Goal: Information Seeking & Learning: Check status

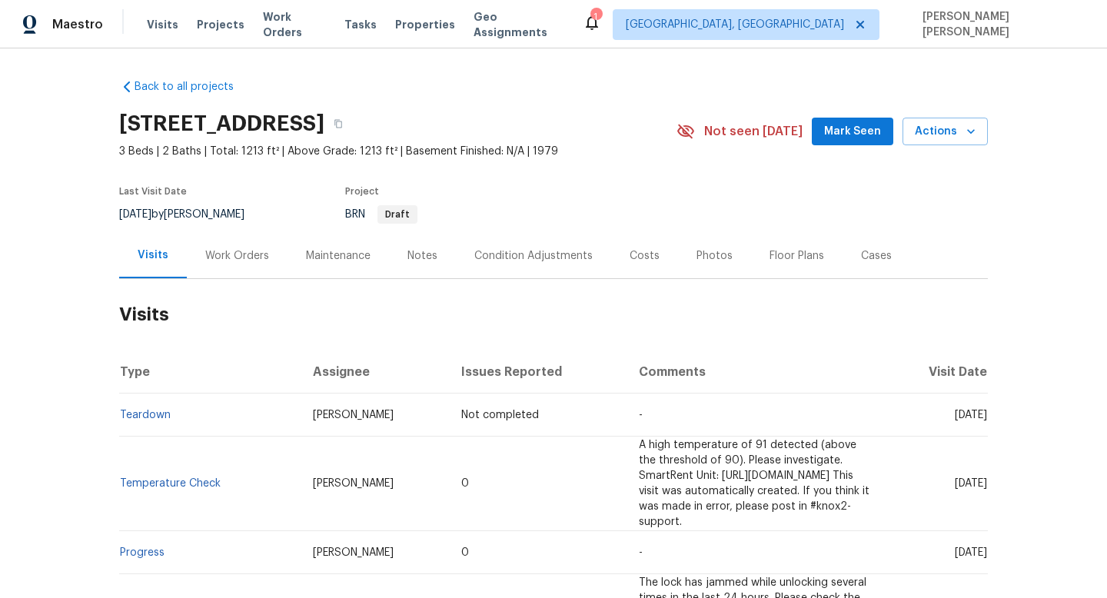
click at [240, 255] on div "Work Orders" at bounding box center [237, 255] width 64 height 15
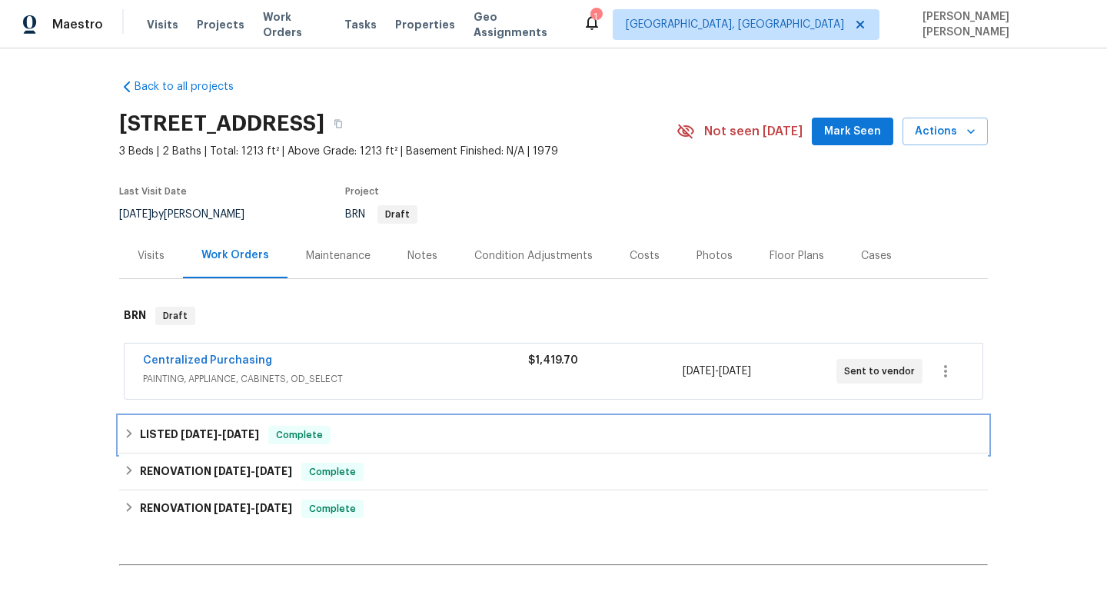
click at [352, 440] on div "LISTED [DATE] - [DATE] Complete" at bounding box center [554, 435] width 860 height 18
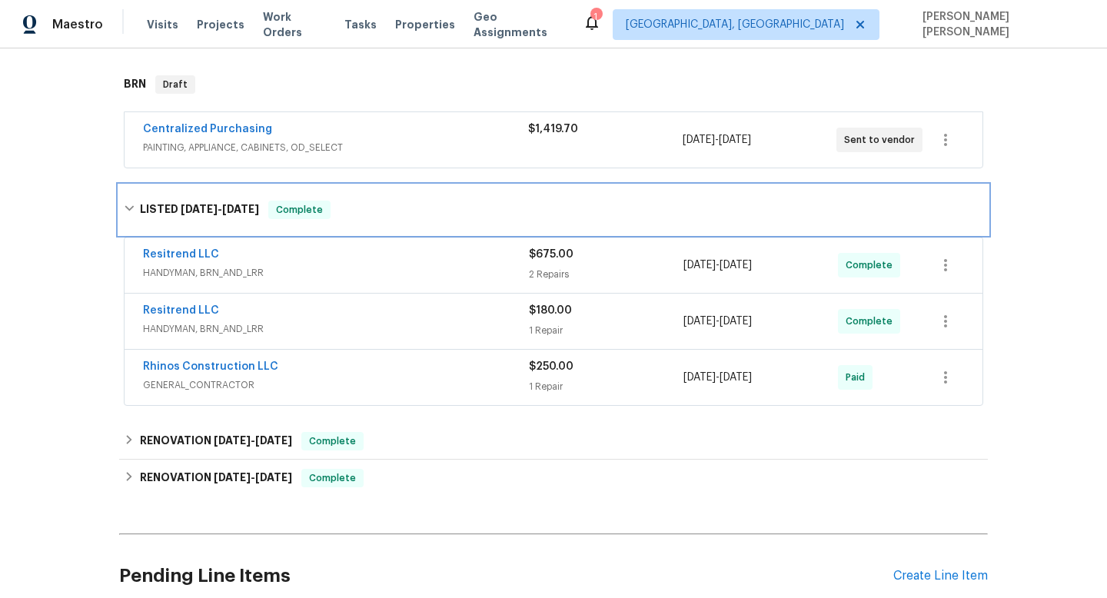
scroll to position [235, 0]
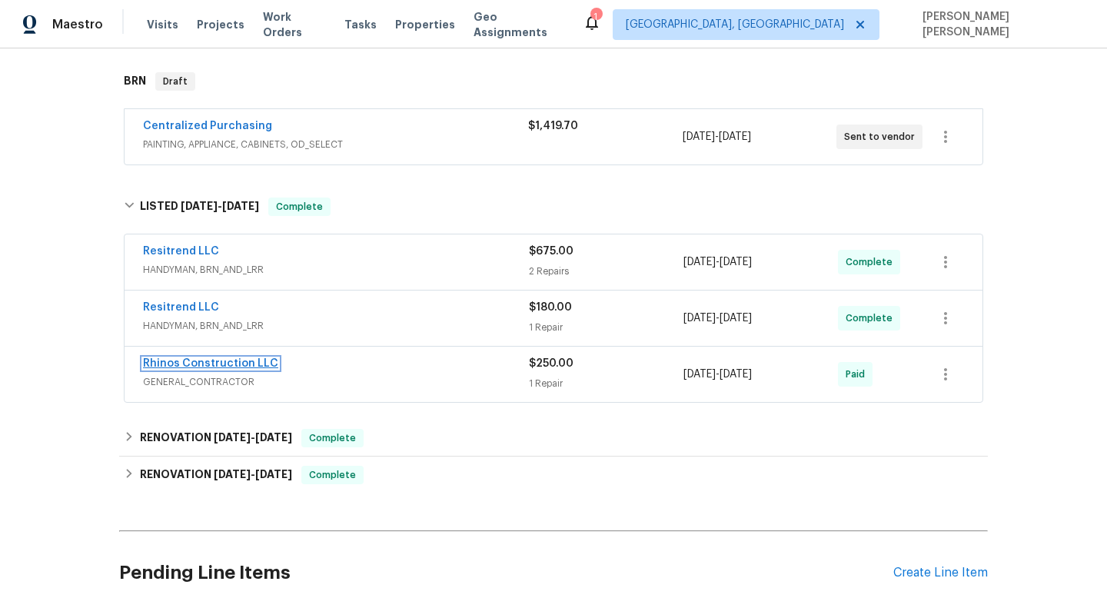
click at [222, 358] on link "Rhinos Construction LLC" at bounding box center [210, 363] width 135 height 11
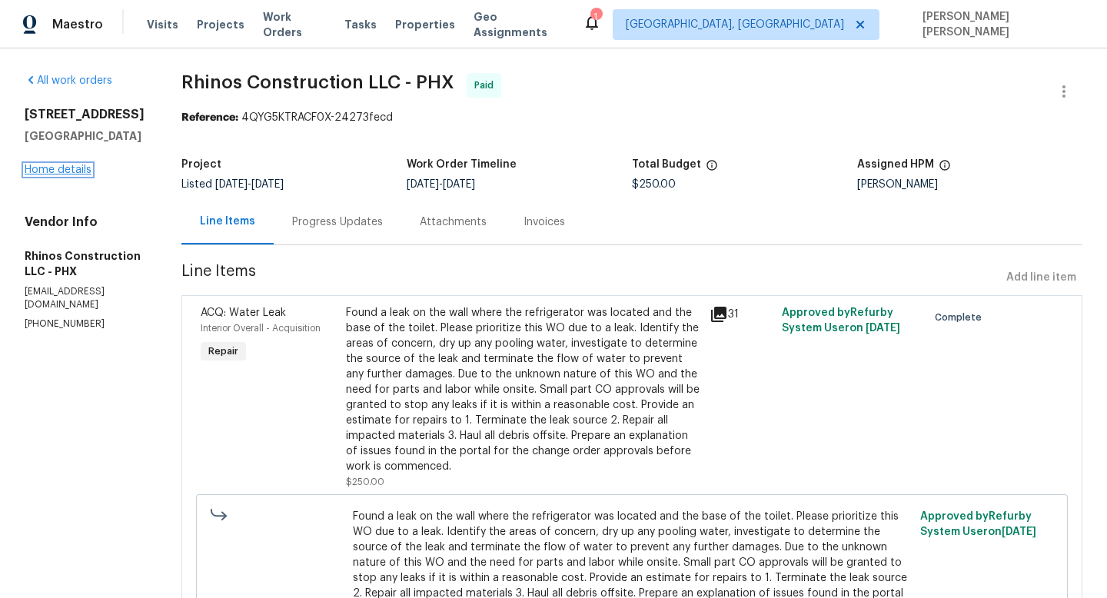
click at [78, 169] on link "Home details" at bounding box center [58, 170] width 67 height 11
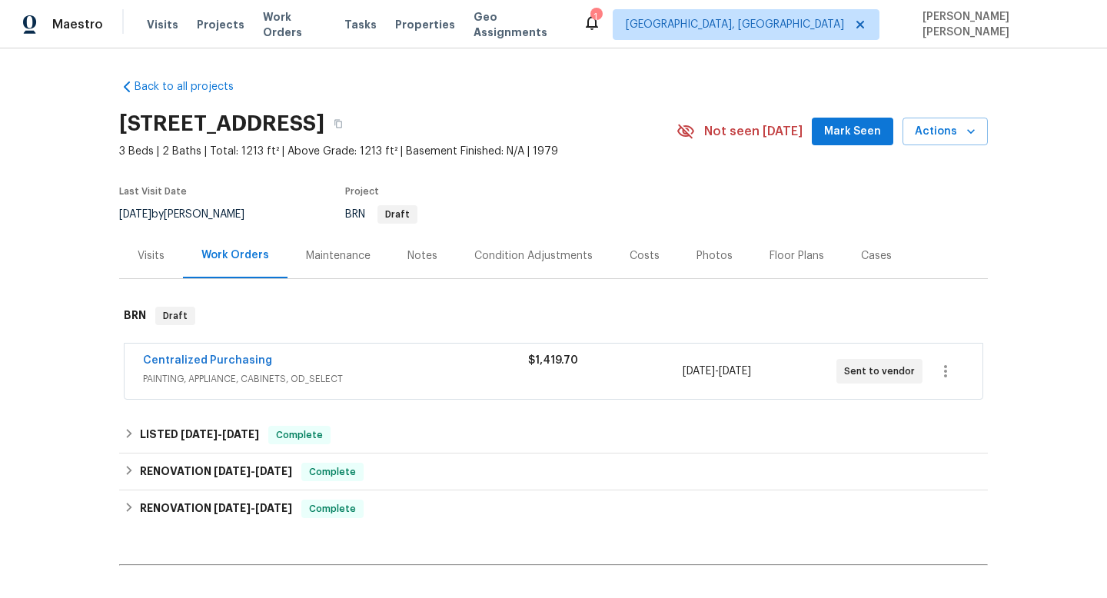
click at [280, 356] on div "Centralized Purchasing" at bounding box center [335, 362] width 385 height 18
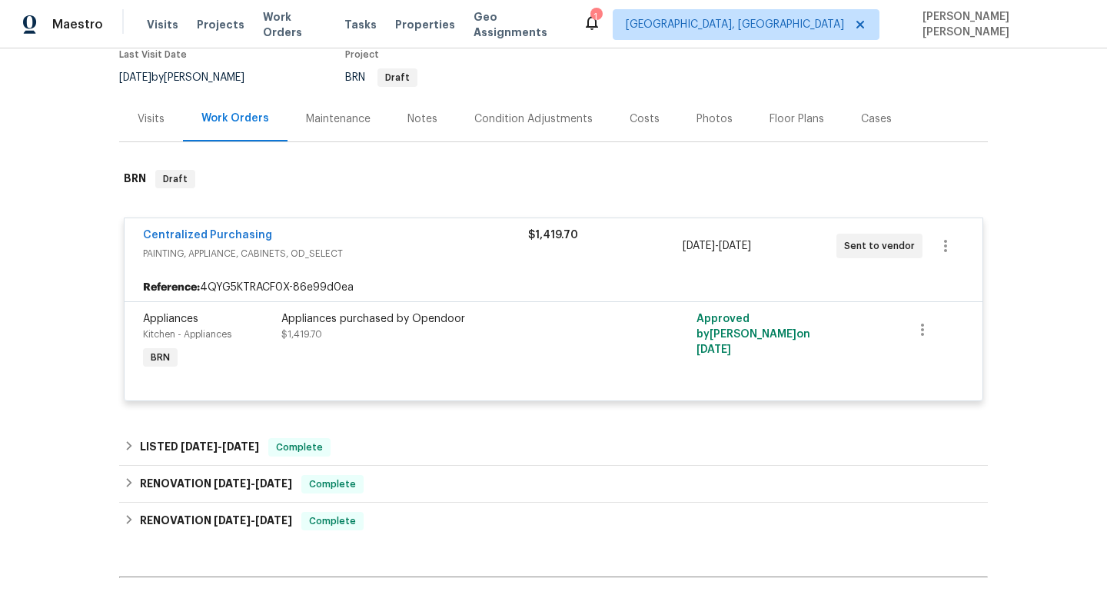
scroll to position [135, 0]
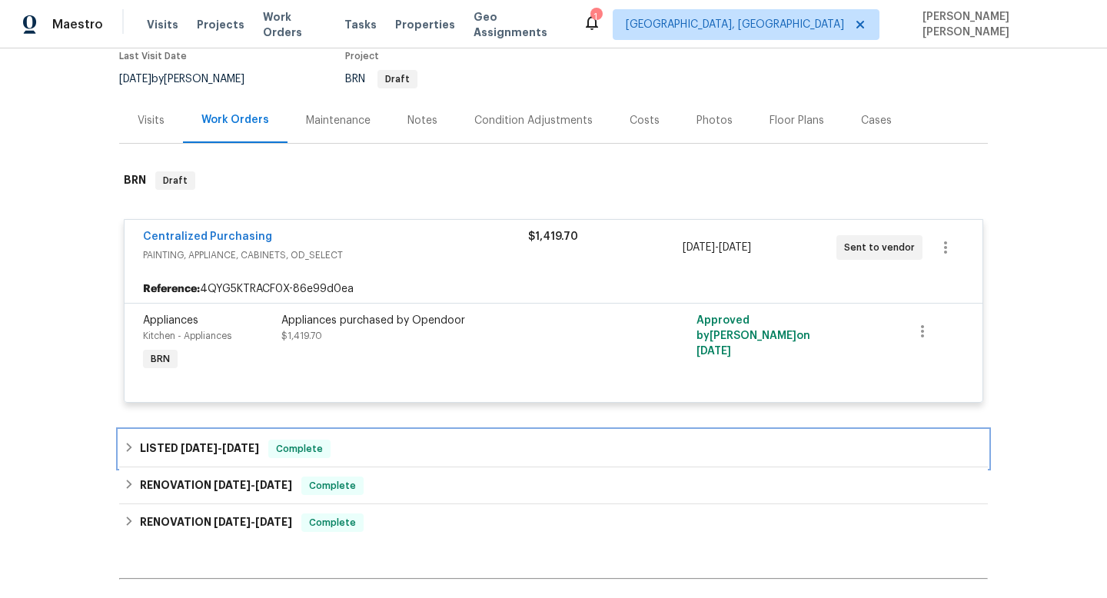
click at [239, 450] on span "[DATE]" at bounding box center [240, 448] width 37 height 11
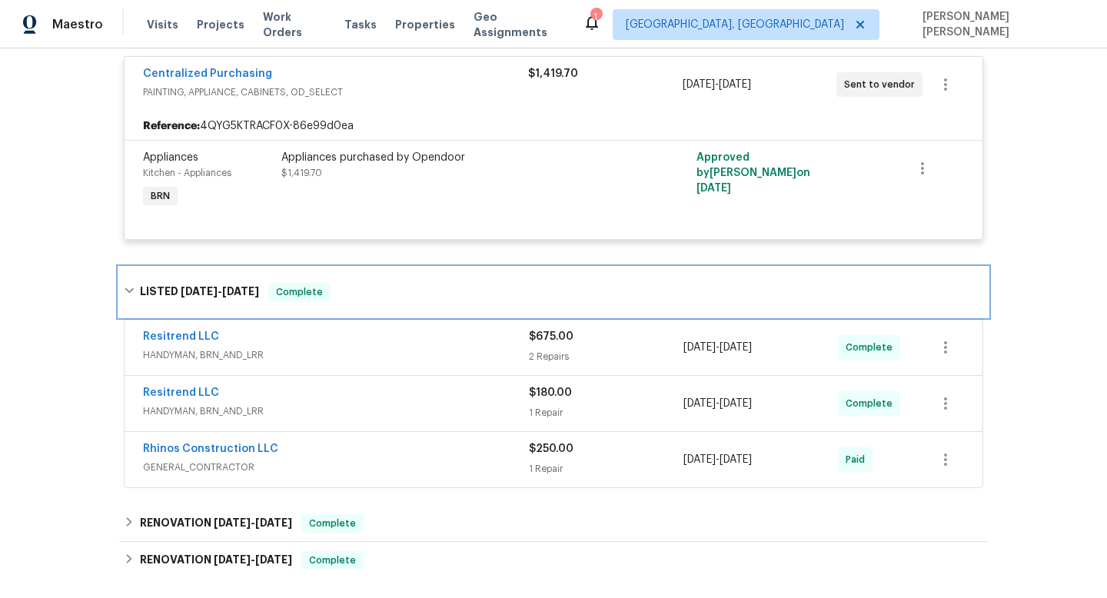
scroll to position [301, 0]
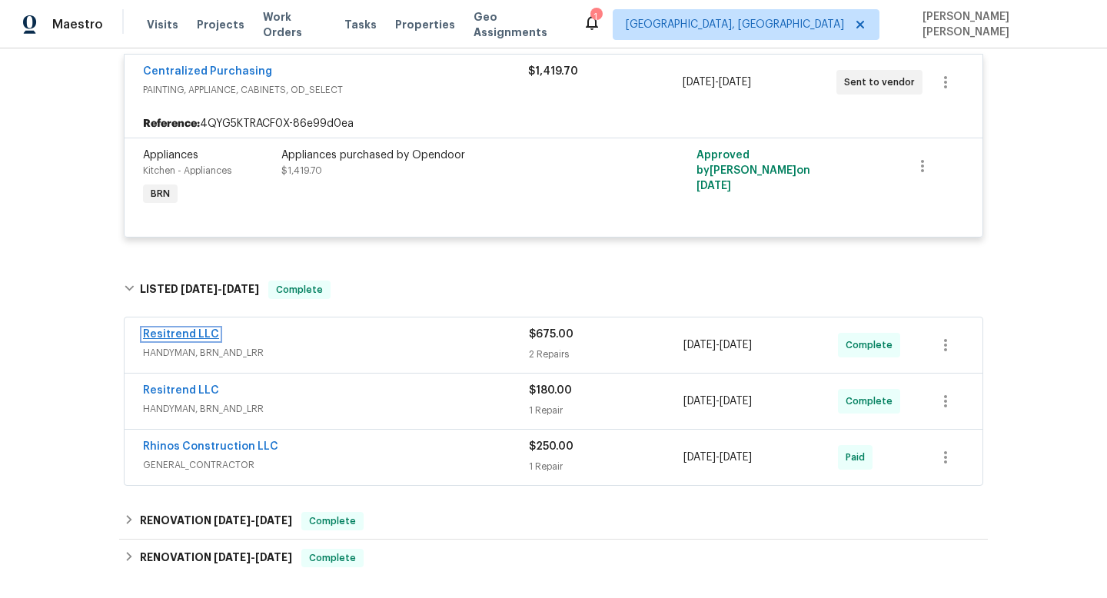
click at [203, 338] on link "Resitrend LLC" at bounding box center [181, 334] width 76 height 11
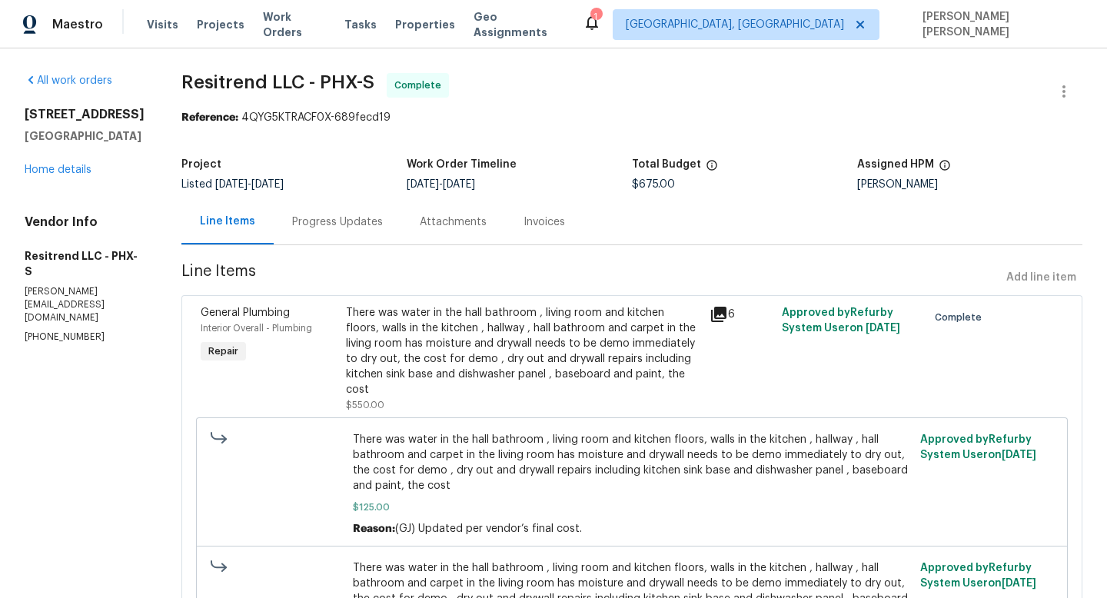
click at [712, 311] on icon at bounding box center [718, 314] width 15 height 15
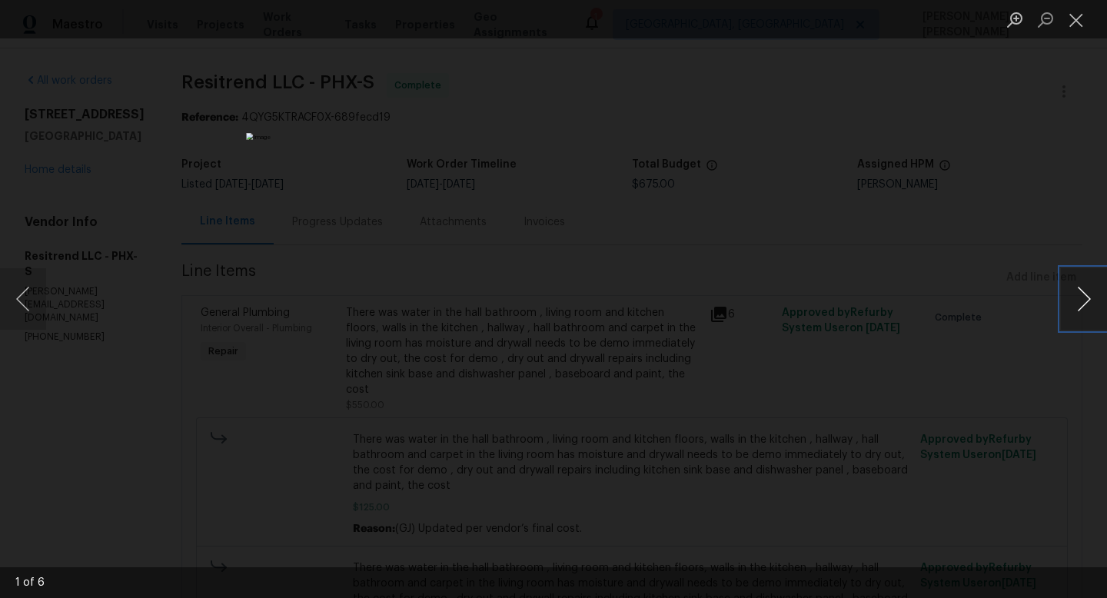
click at [1091, 309] on button "Next image" at bounding box center [1084, 299] width 46 height 62
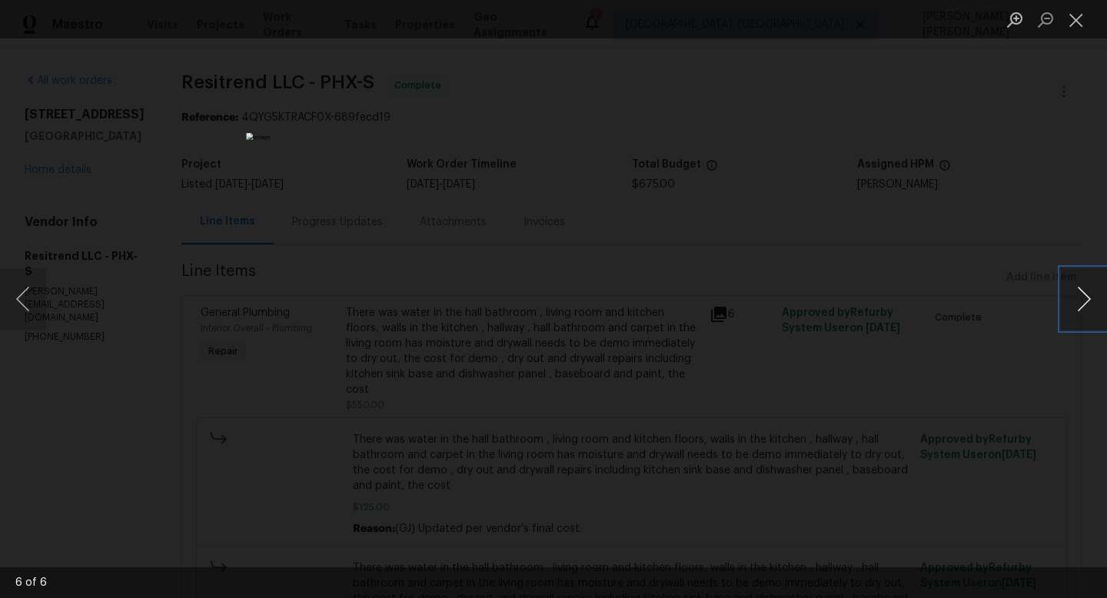
click at [1084, 308] on button "Next image" at bounding box center [1084, 299] width 46 height 62
click at [940, 197] on div "Lightbox" at bounding box center [553, 299] width 1107 height 598
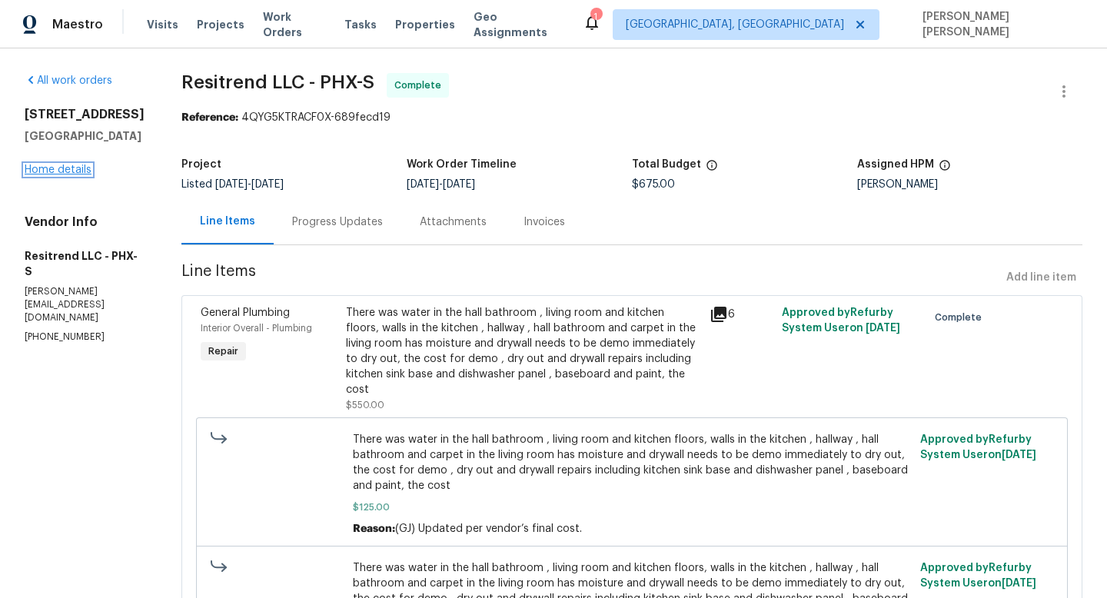
click at [72, 175] on link "Home details" at bounding box center [58, 170] width 67 height 11
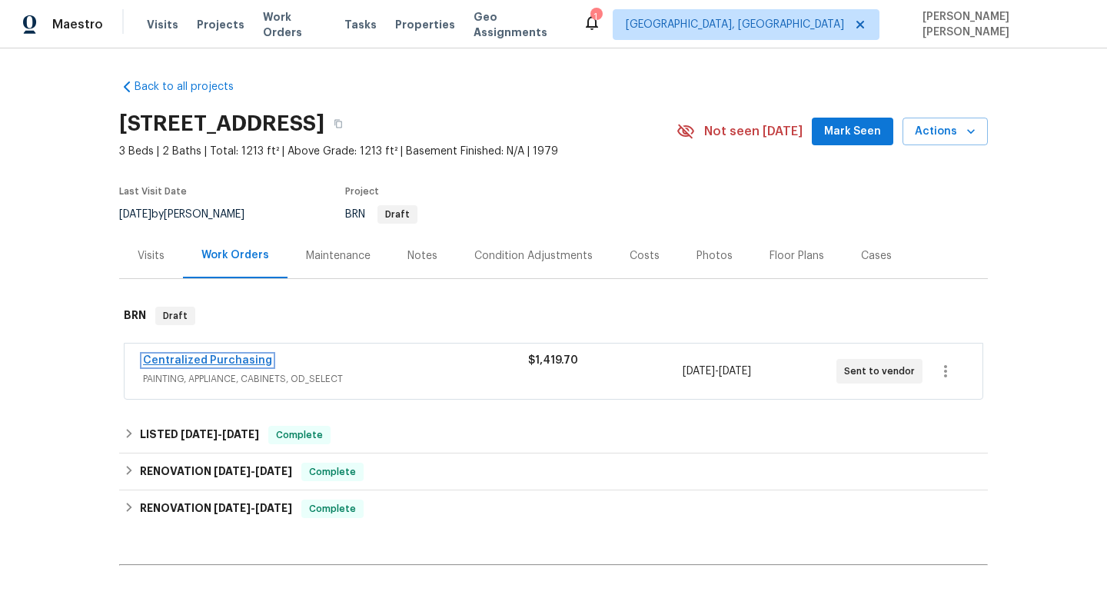
click at [251, 361] on link "Centralized Purchasing" at bounding box center [207, 360] width 129 height 11
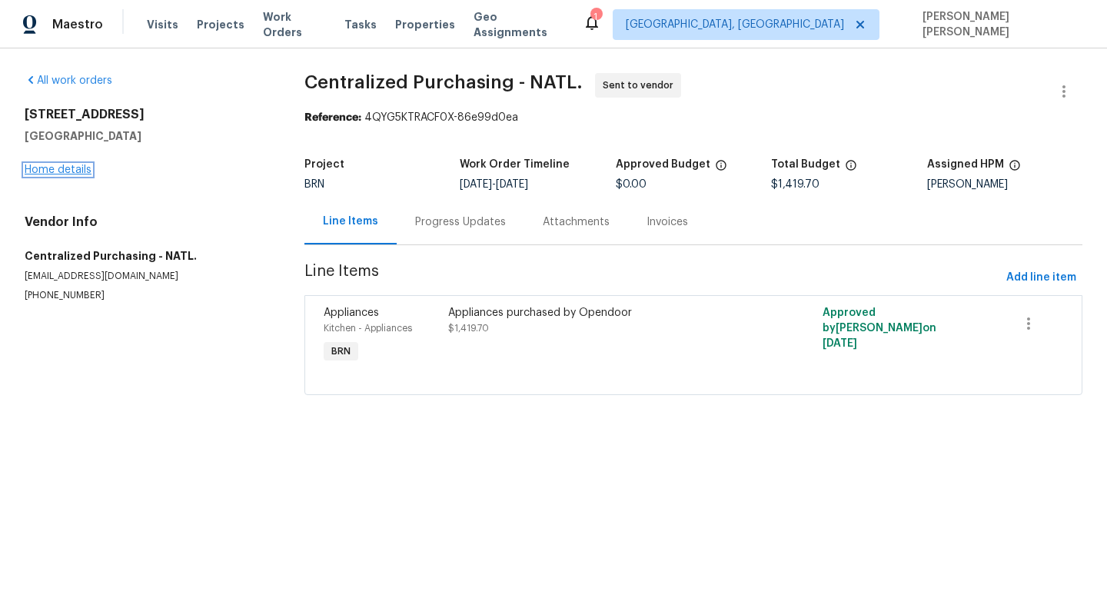
click at [62, 171] on link "Home details" at bounding box center [58, 170] width 67 height 11
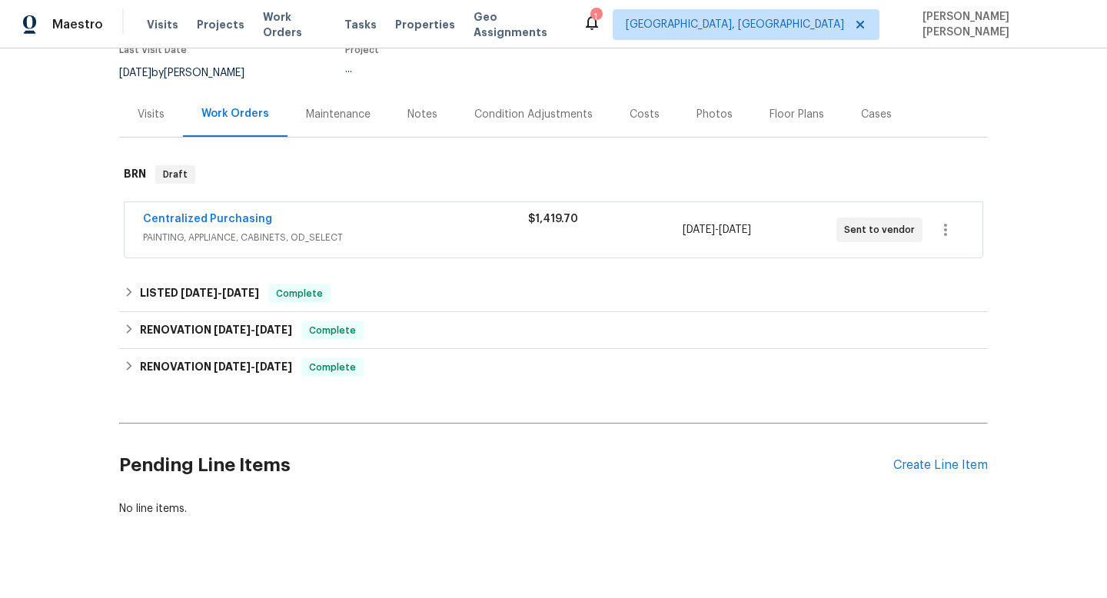
scroll to position [142, 0]
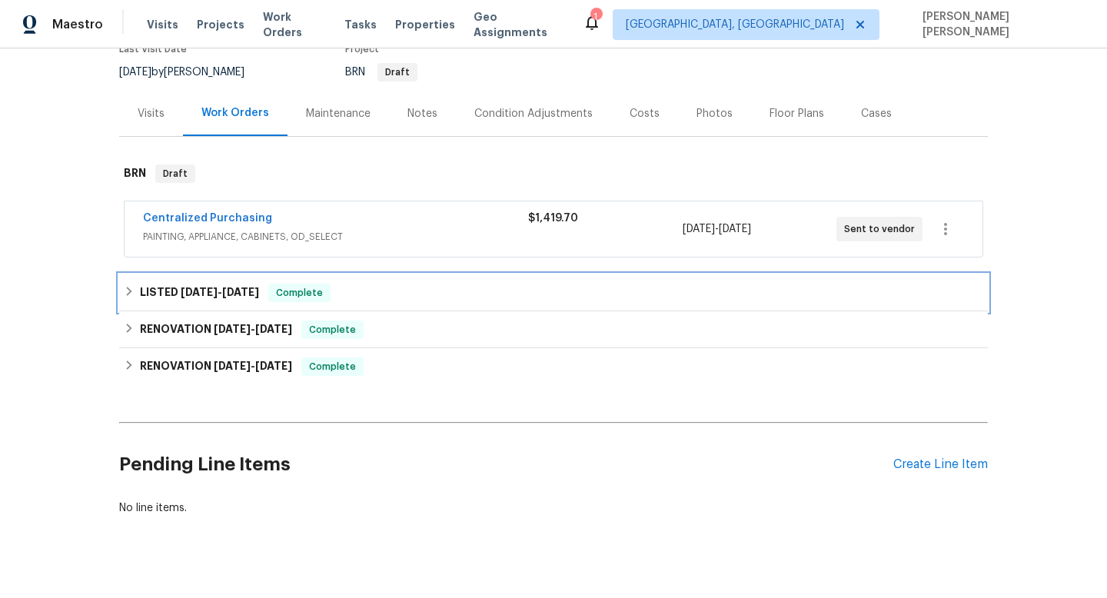
click at [231, 296] on span "[DATE]" at bounding box center [240, 292] width 37 height 11
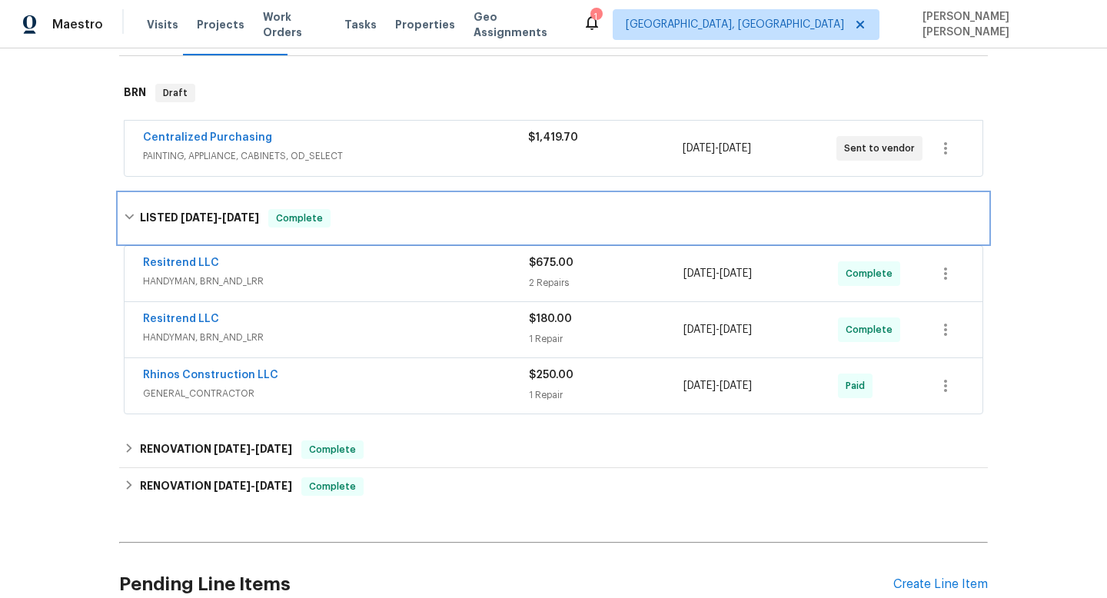
scroll to position [224, 0]
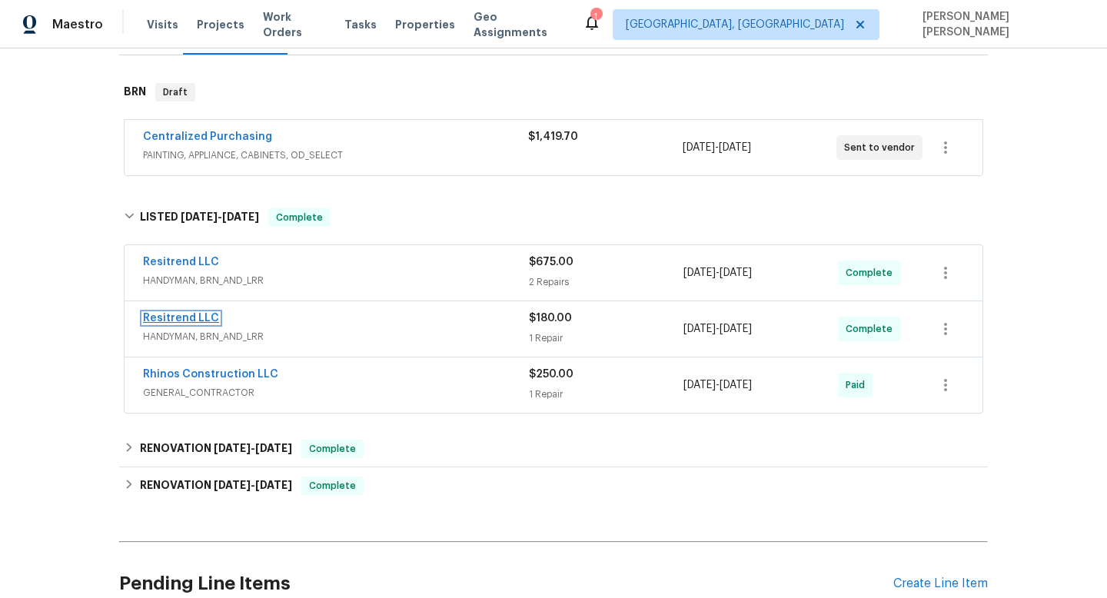
click at [188, 317] on link "Resitrend LLC" at bounding box center [181, 318] width 76 height 11
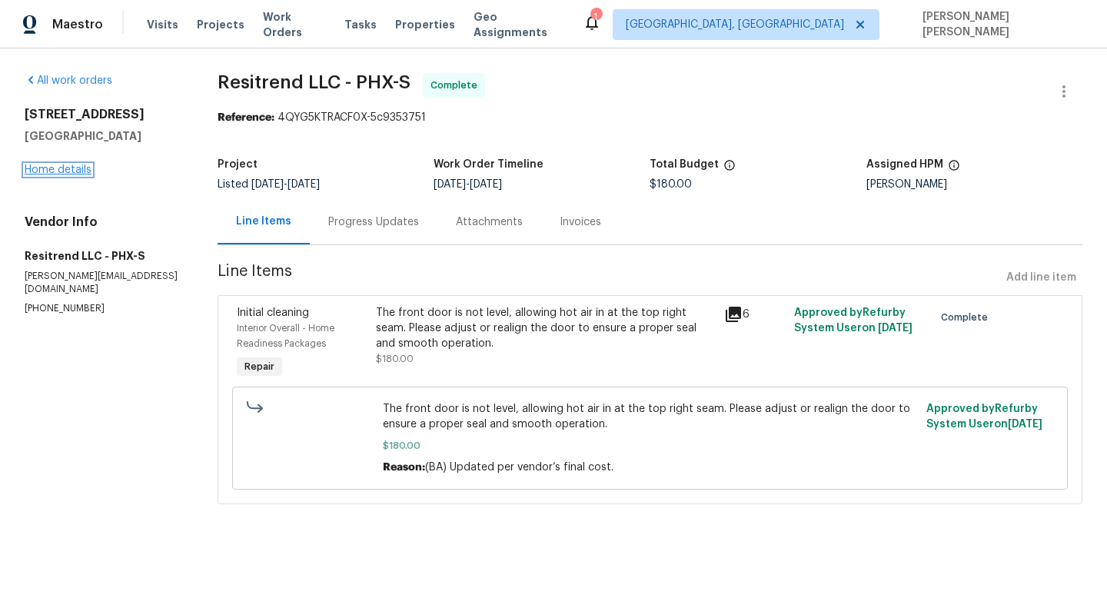
click at [85, 171] on link "Home details" at bounding box center [58, 170] width 67 height 11
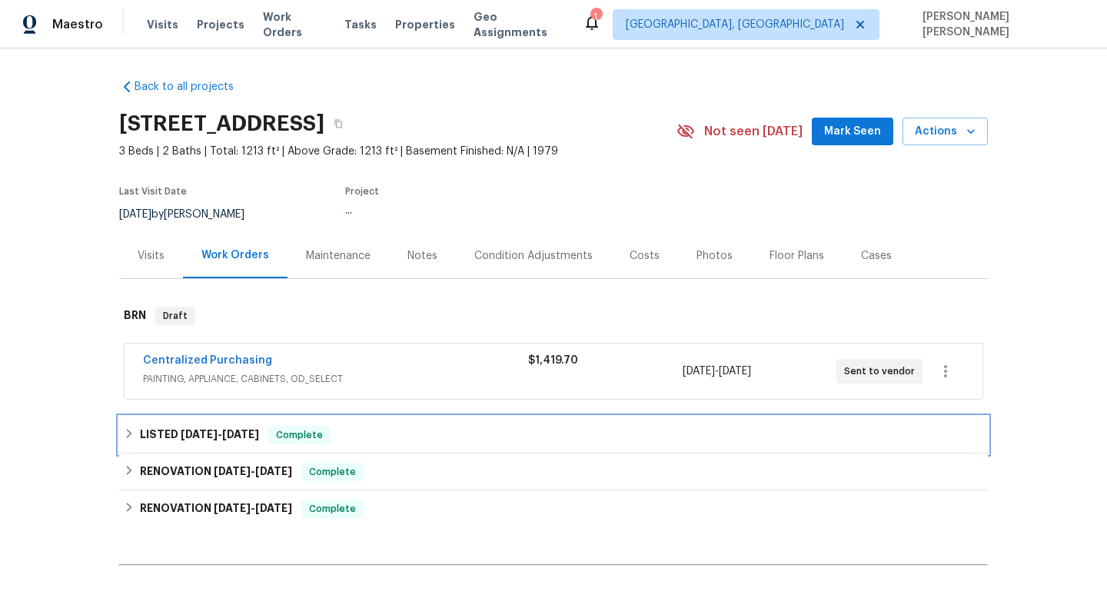
click at [245, 430] on span "[DATE]" at bounding box center [240, 434] width 37 height 11
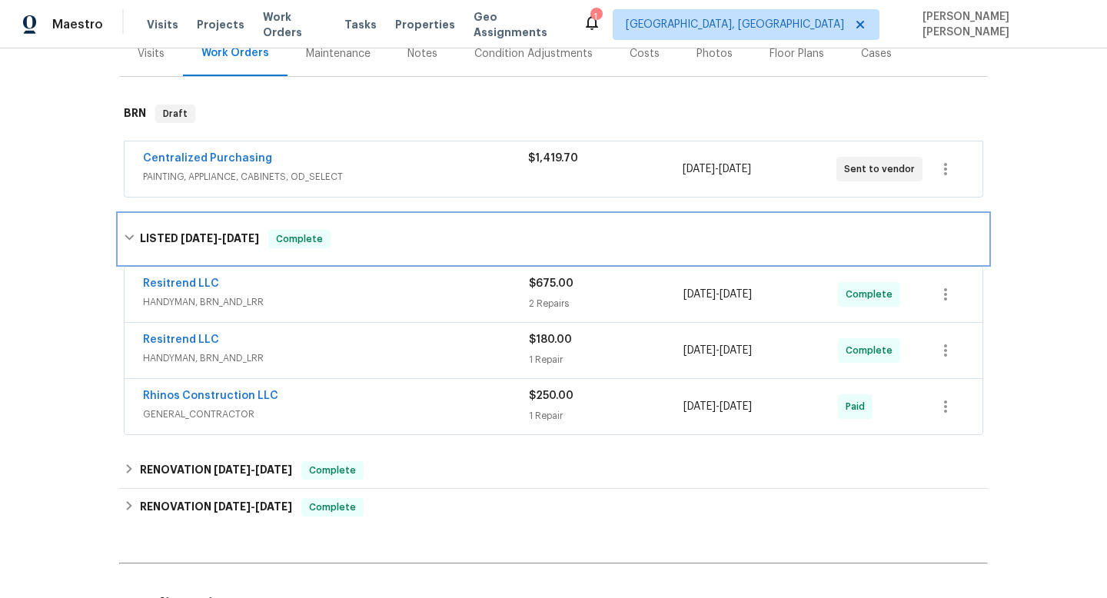
scroll to position [213, 0]
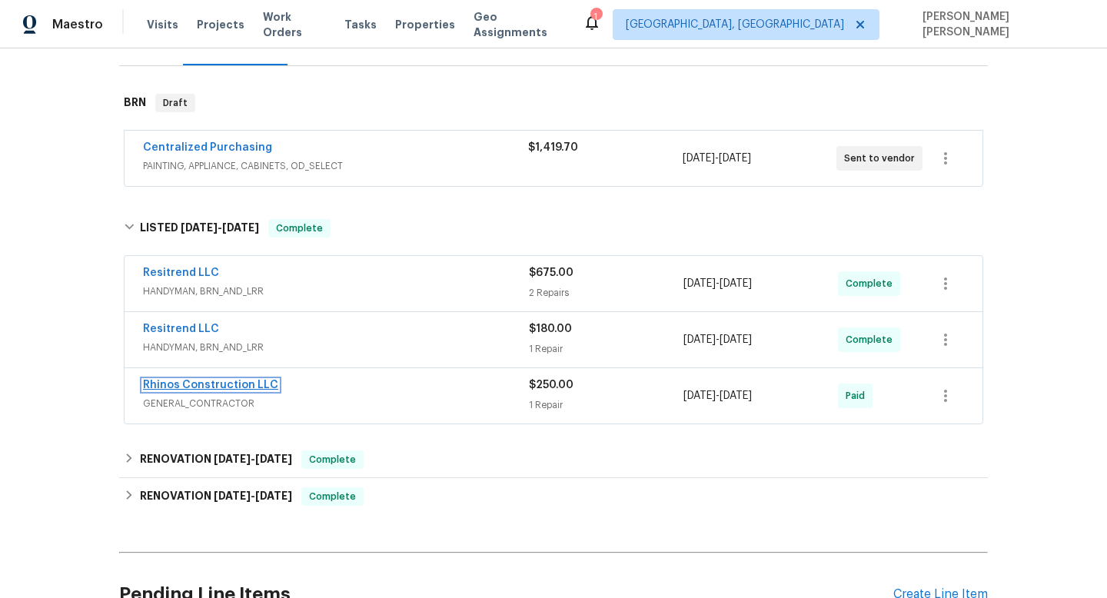
click at [207, 385] on link "Rhinos Construction LLC" at bounding box center [210, 385] width 135 height 11
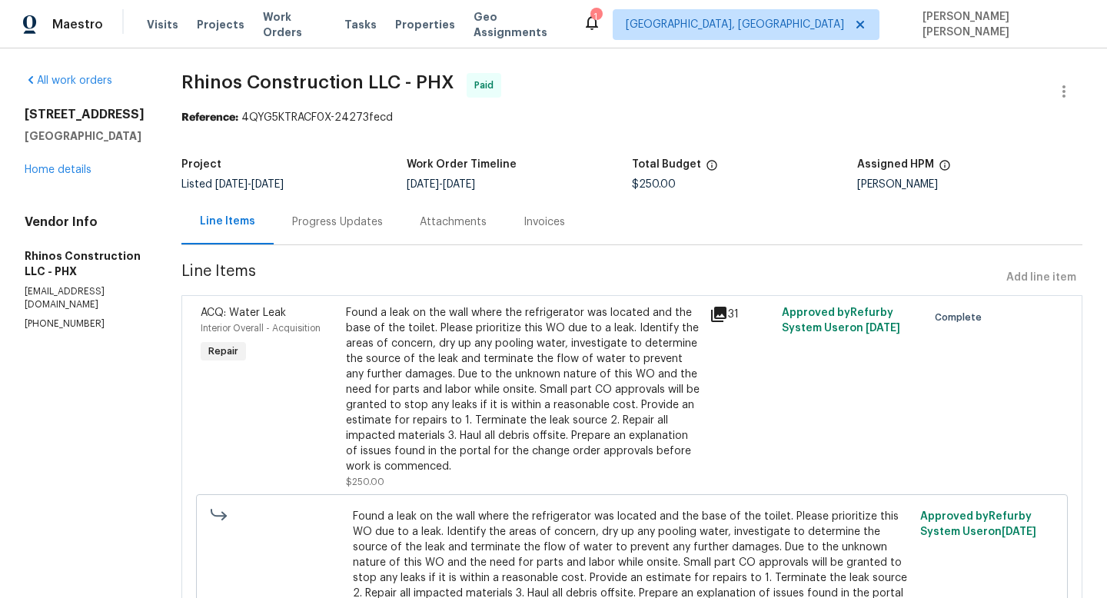
scroll to position [135, 0]
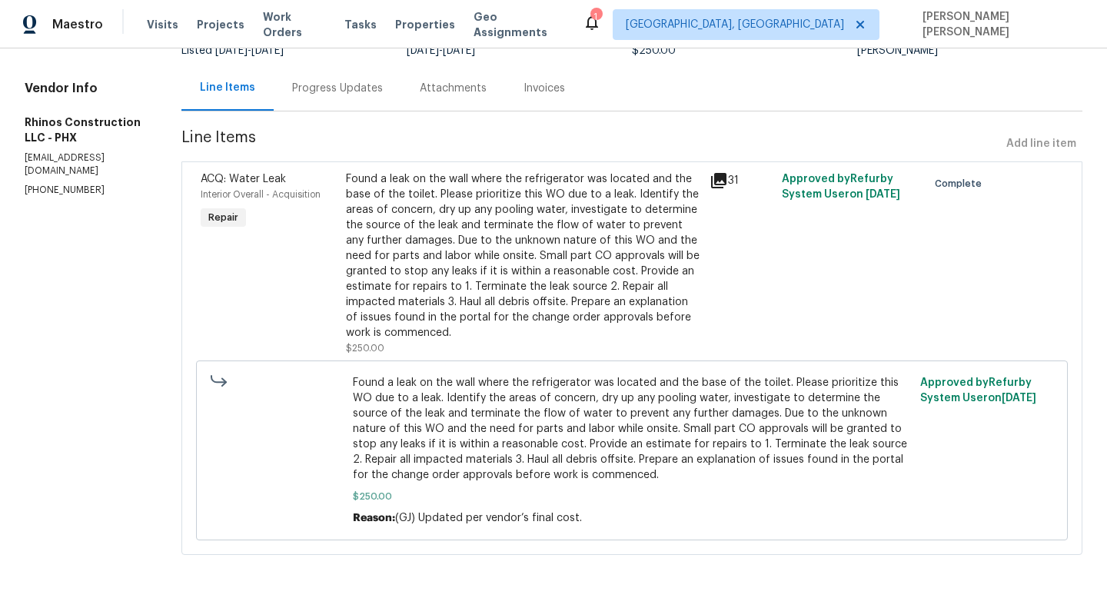
click at [713, 174] on icon at bounding box center [718, 180] width 15 height 15
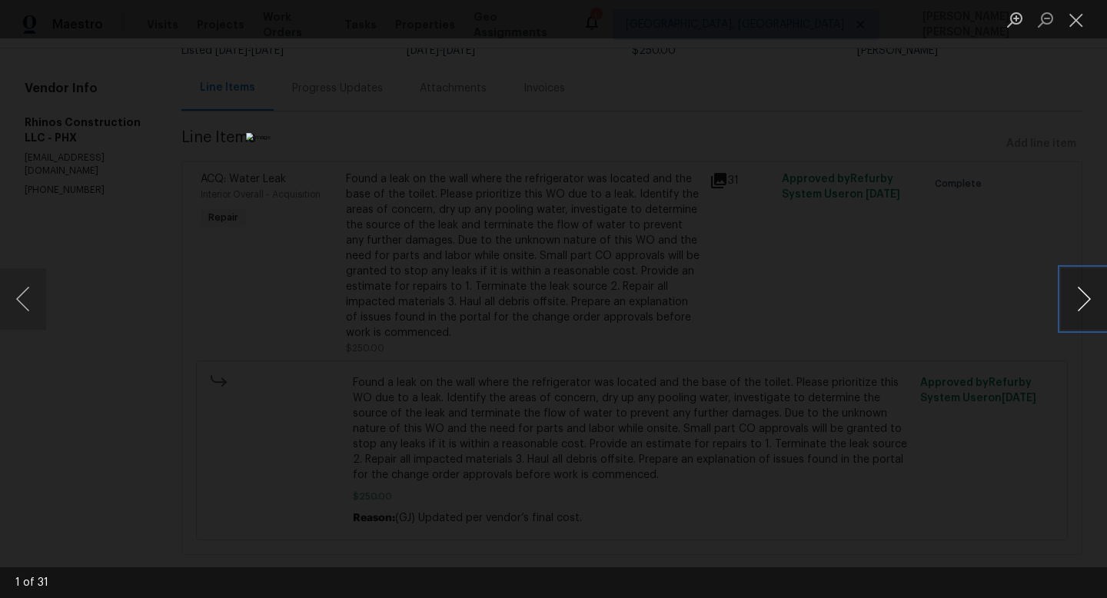
click at [1084, 306] on button "Next image" at bounding box center [1084, 299] width 46 height 62
click at [1090, 317] on button "Next image" at bounding box center [1084, 299] width 46 height 62
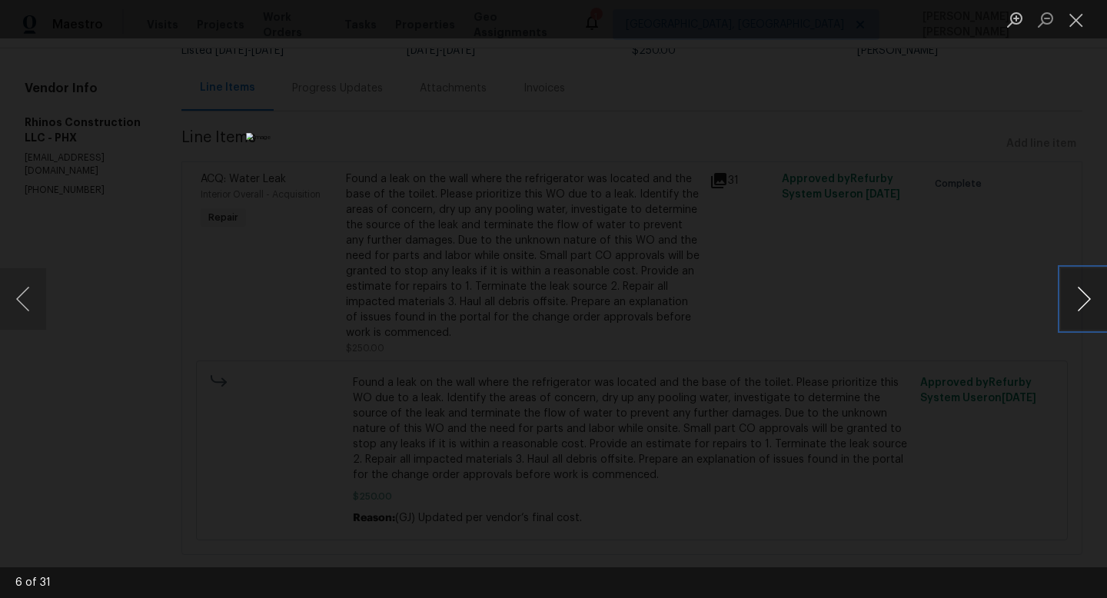
click at [1090, 317] on button "Next image" at bounding box center [1084, 299] width 46 height 62
click at [1090, 302] on button "Next image" at bounding box center [1084, 299] width 46 height 62
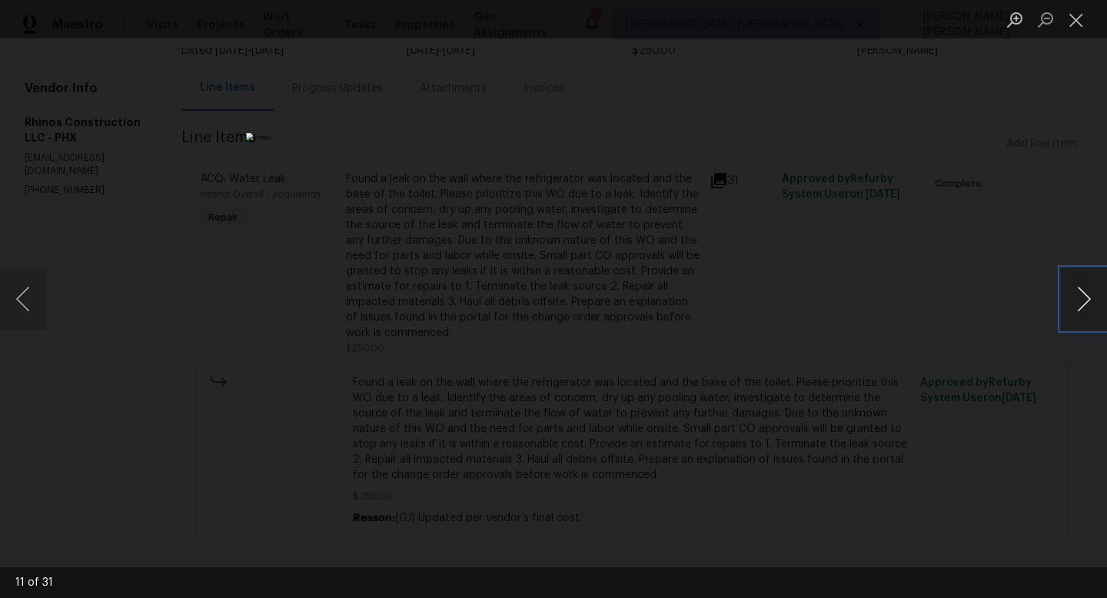
click at [1090, 302] on button "Next image" at bounding box center [1084, 299] width 46 height 62
